Goal: Information Seeking & Learning: Learn about a topic

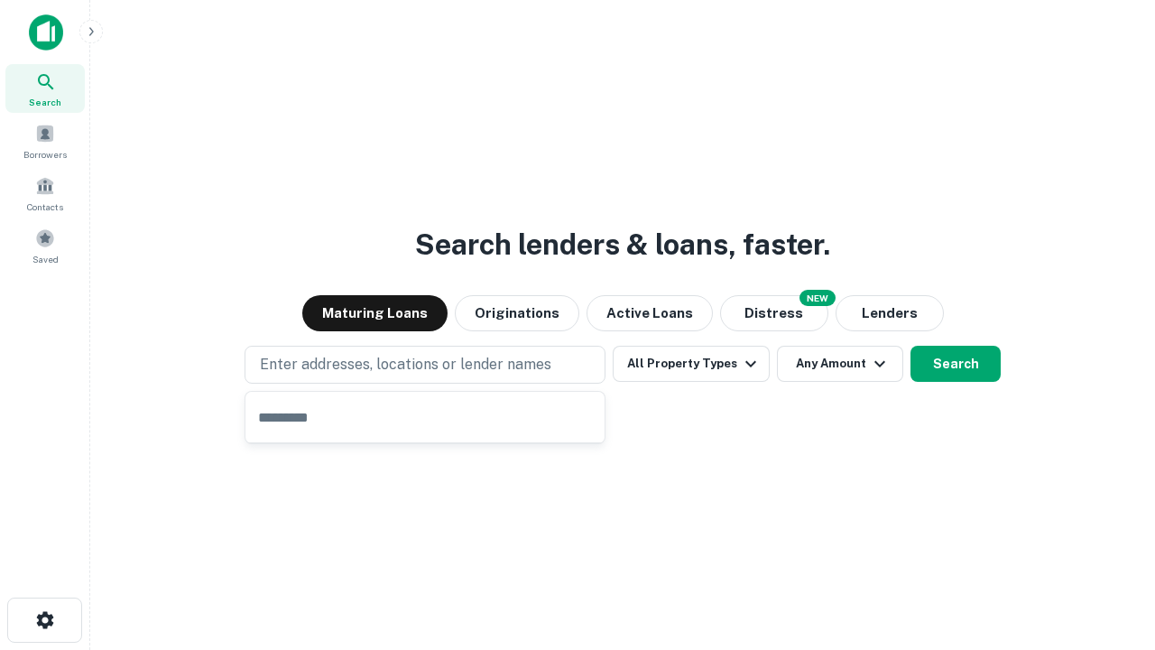
type input "**********"
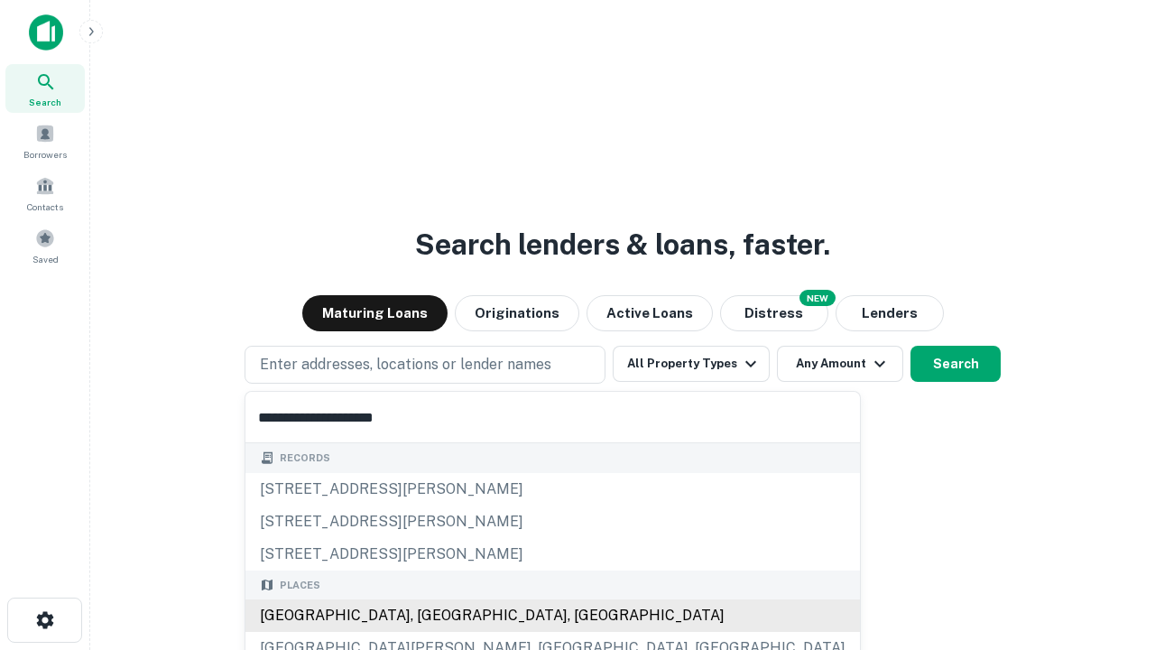
click at [431, 615] on div "Santa Monica, CA, USA" at bounding box center [552, 615] width 614 height 32
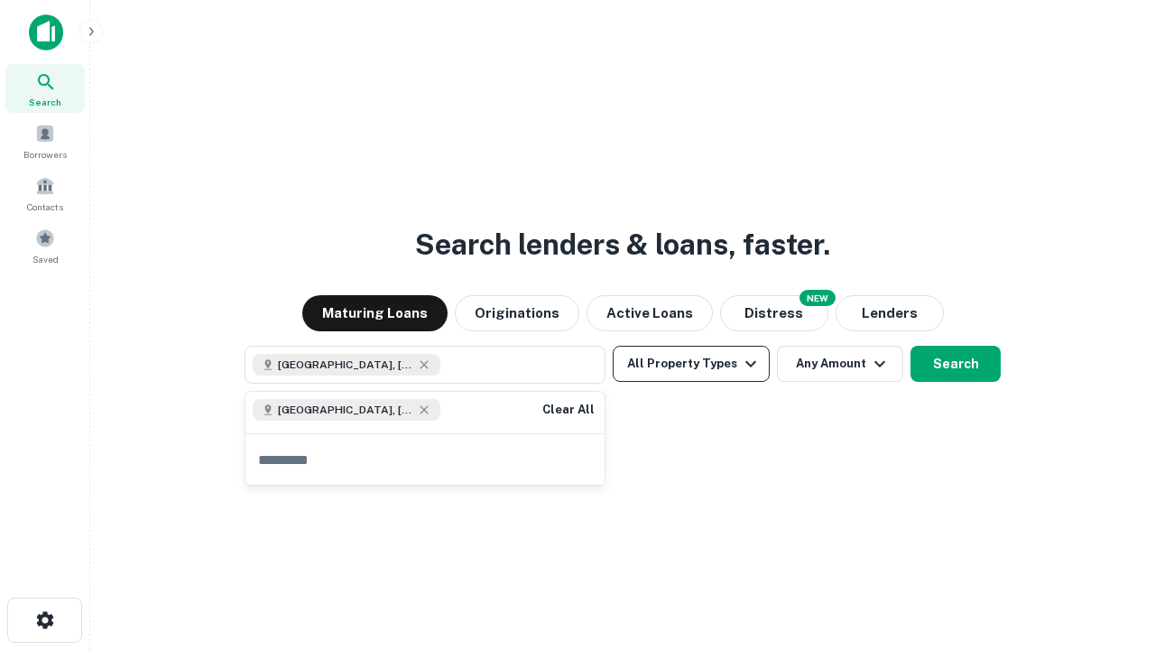
click at [691, 364] on button "All Property Types" at bounding box center [691, 364] width 157 height 36
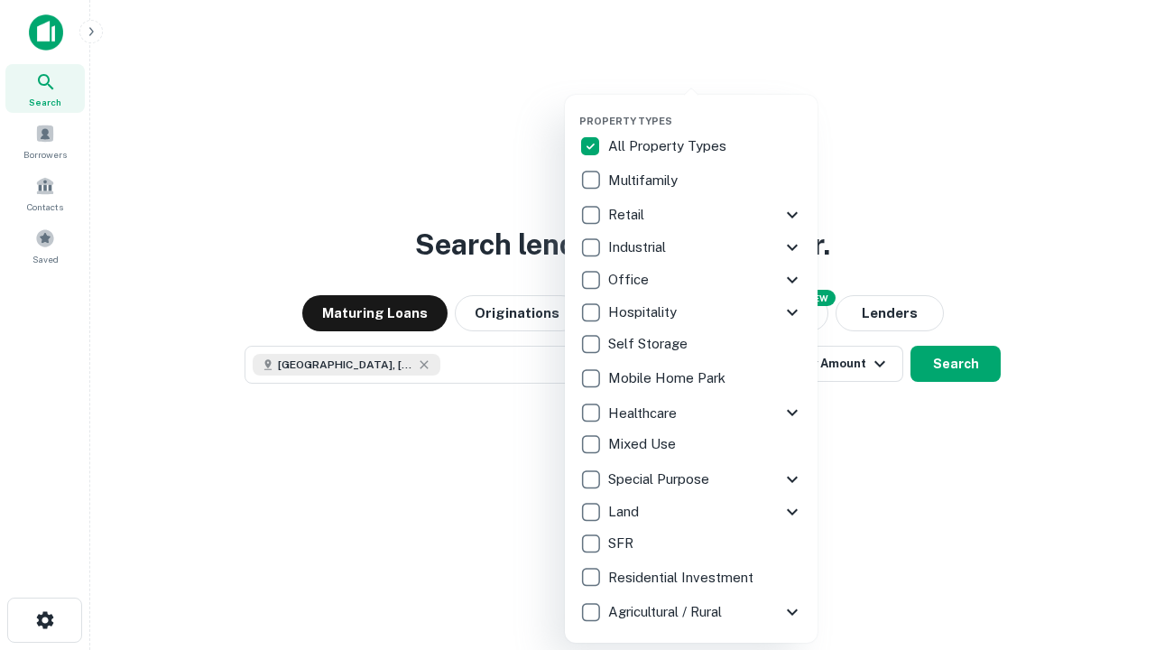
click at [706, 109] on button "button" at bounding box center [705, 109] width 253 height 1
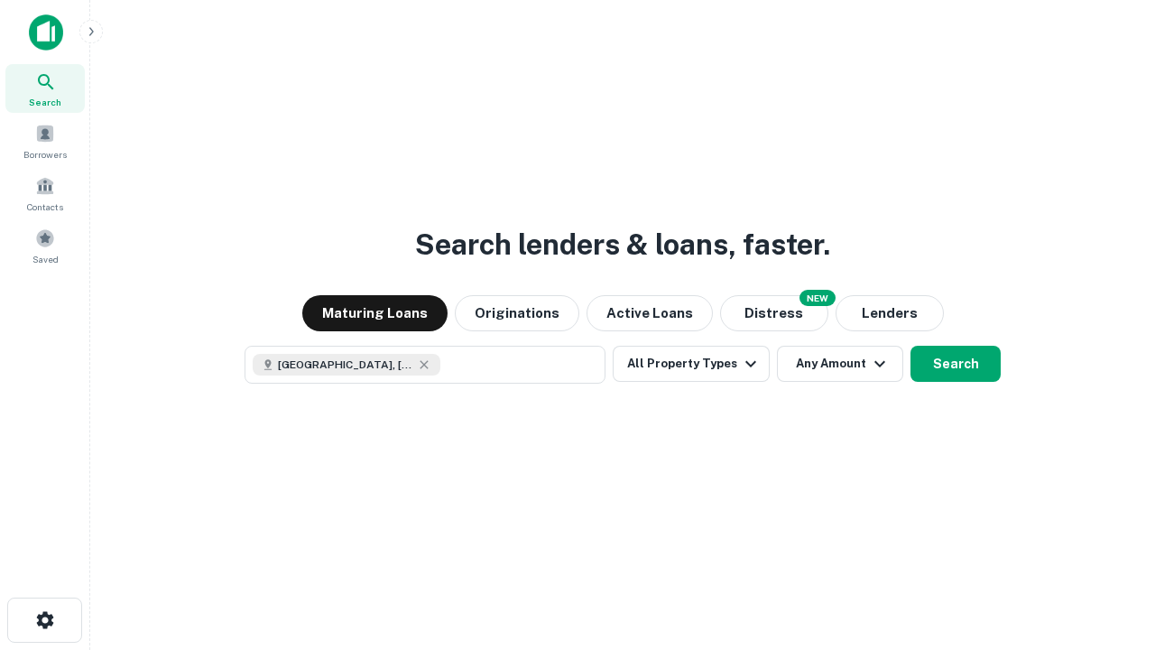
scroll to position [29, 0]
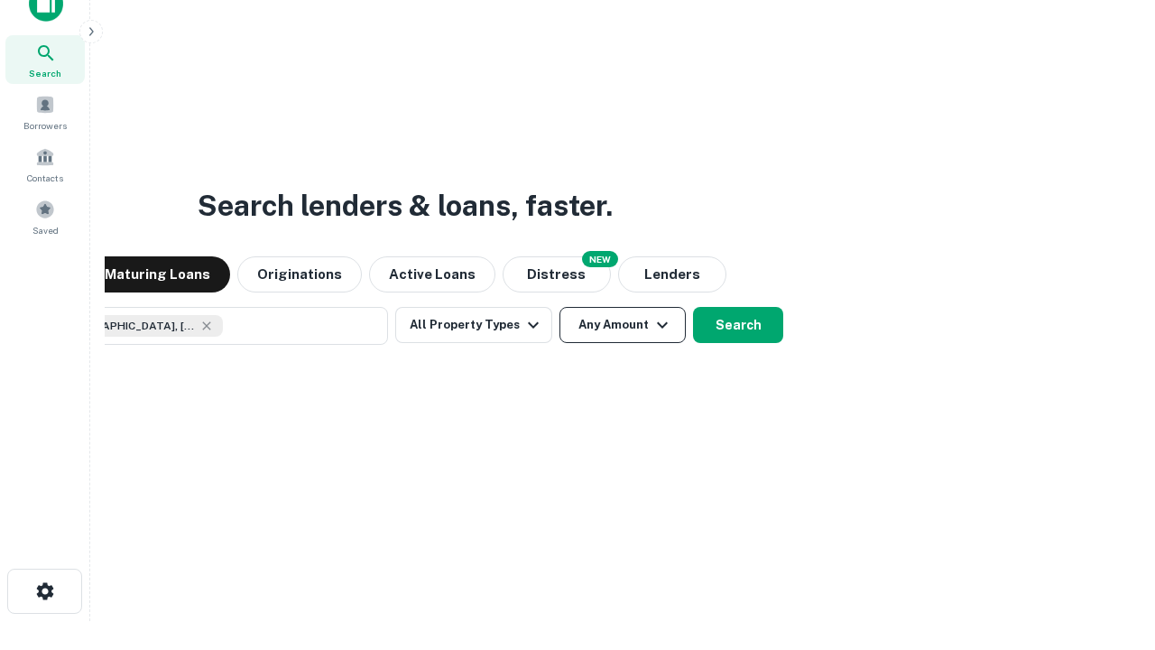
click at [559, 307] on button "Any Amount" at bounding box center [622, 325] width 126 height 36
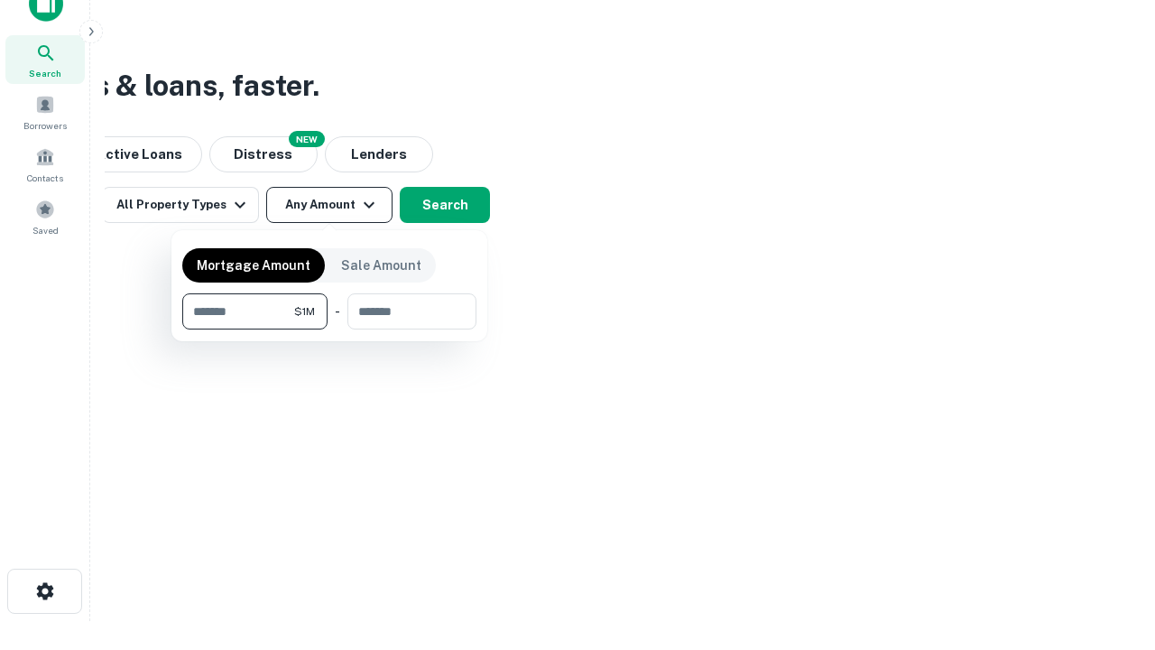
type input "*******"
click at [329, 329] on button "button" at bounding box center [329, 329] width 294 height 1
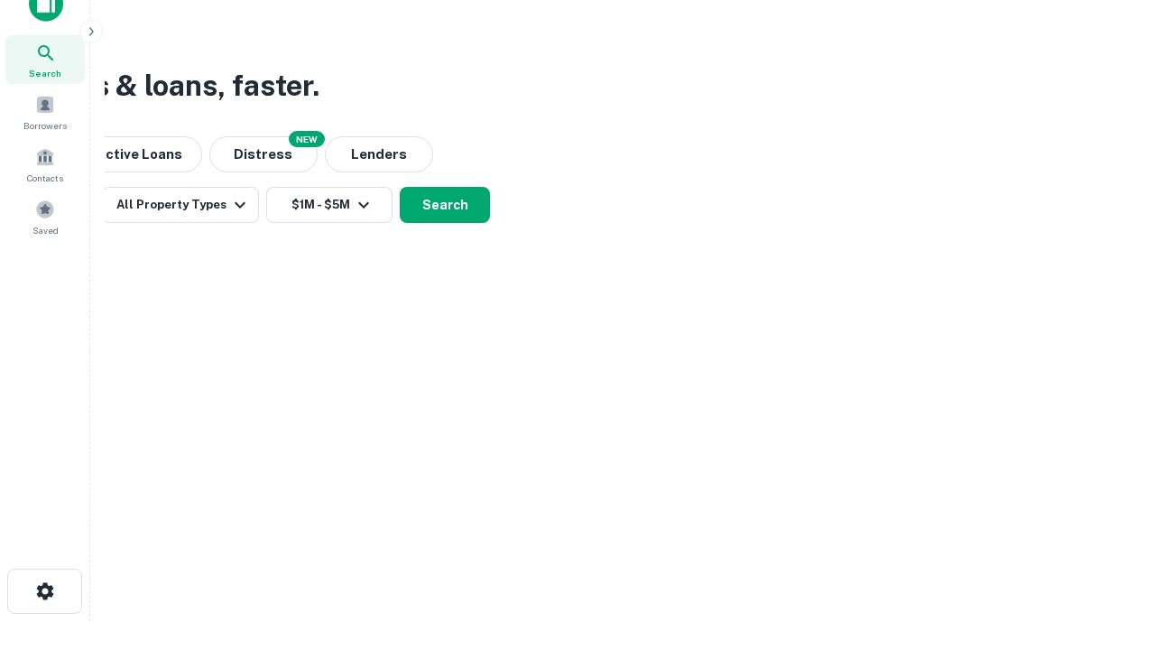
scroll to position [29, 0]
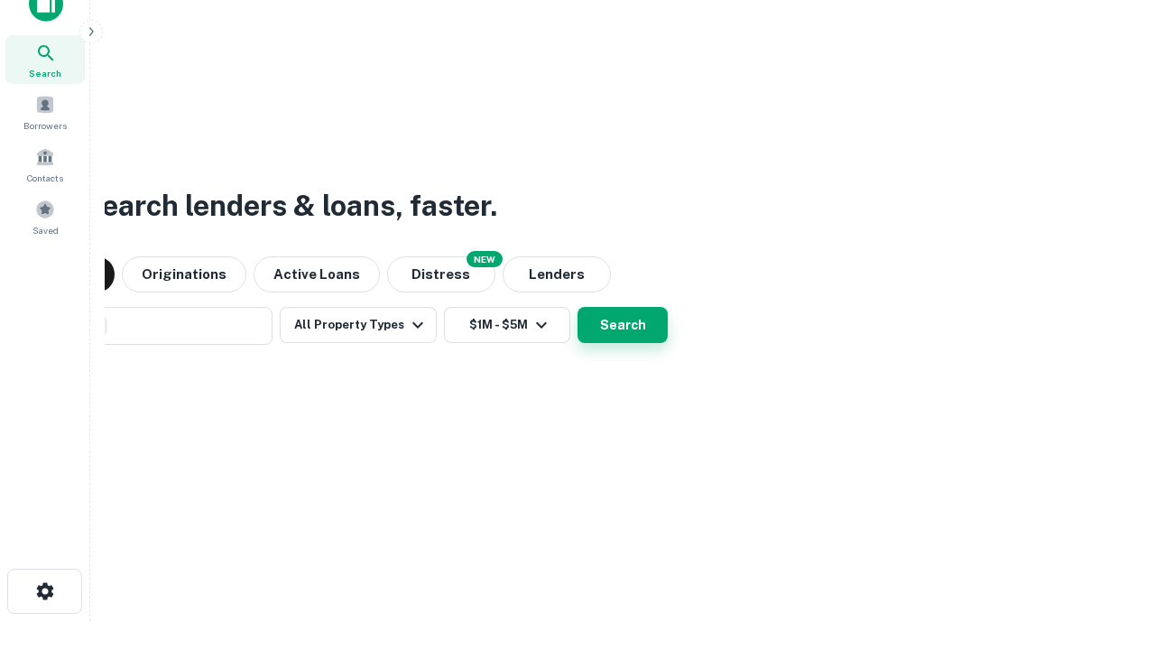
click at [577, 307] on button "Search" at bounding box center [622, 325] width 90 height 36
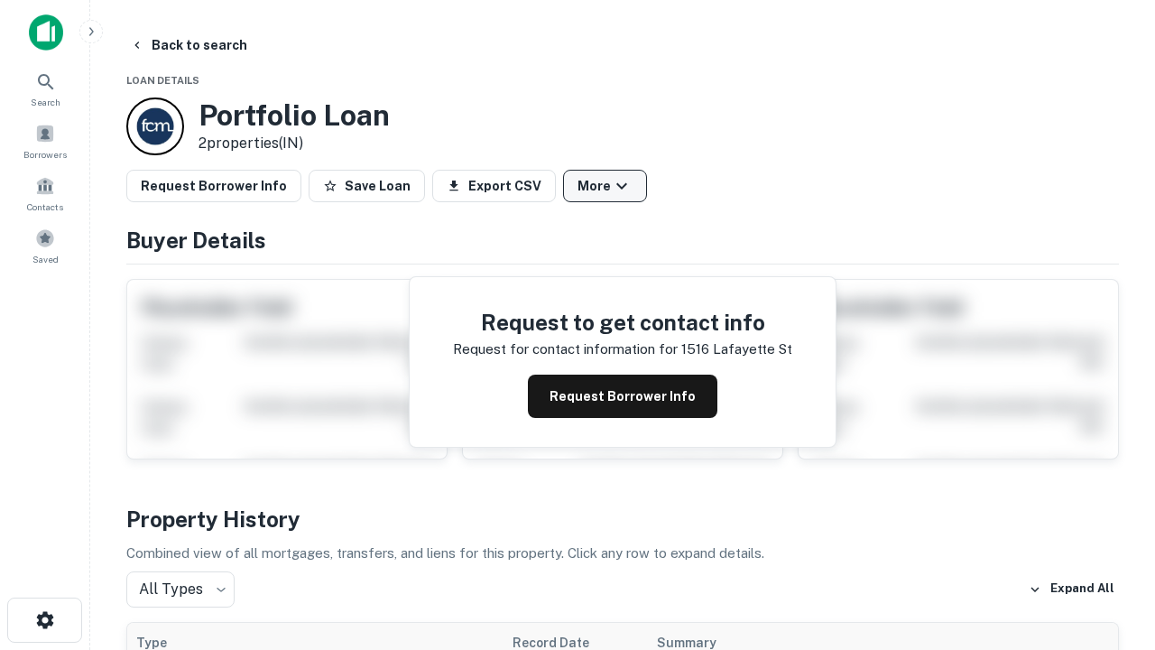
click at [604, 186] on button "More" at bounding box center [605, 186] width 84 height 32
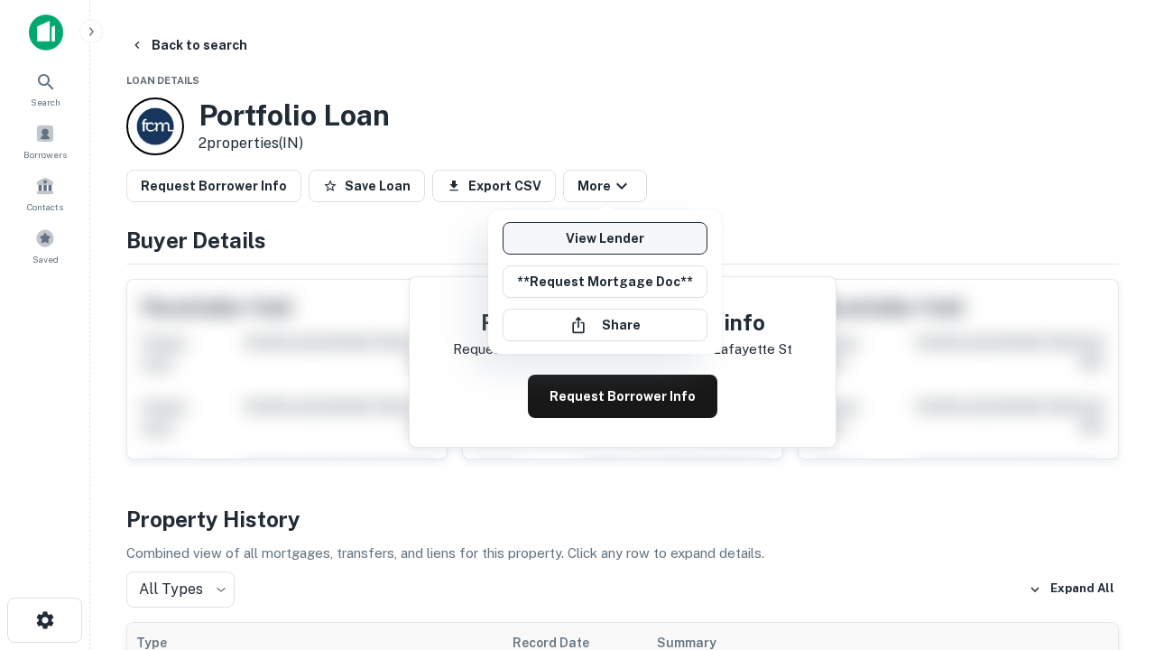
click at [604, 238] on link "View Lender" at bounding box center [605, 238] width 205 height 32
